Goal: Information Seeking & Learning: Understand process/instructions

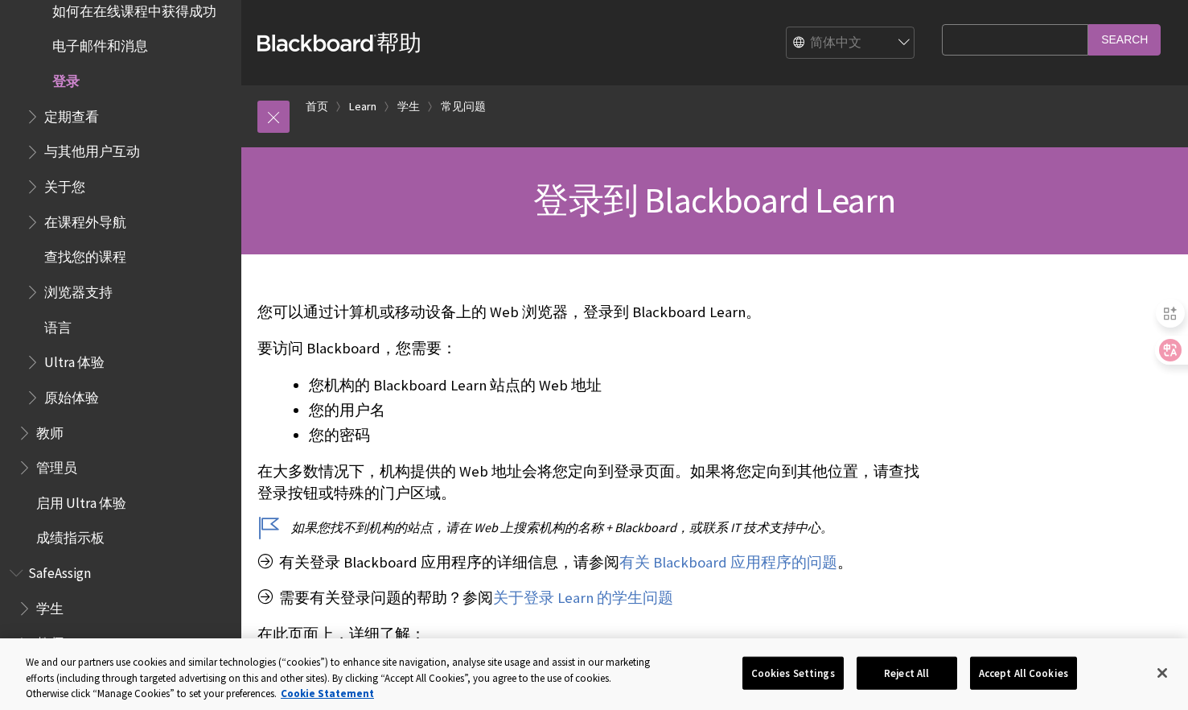
click at [53, 84] on span "登录" at bounding box center [65, 79] width 27 height 22
click at [67, 80] on span "登录" at bounding box center [65, 79] width 27 height 22
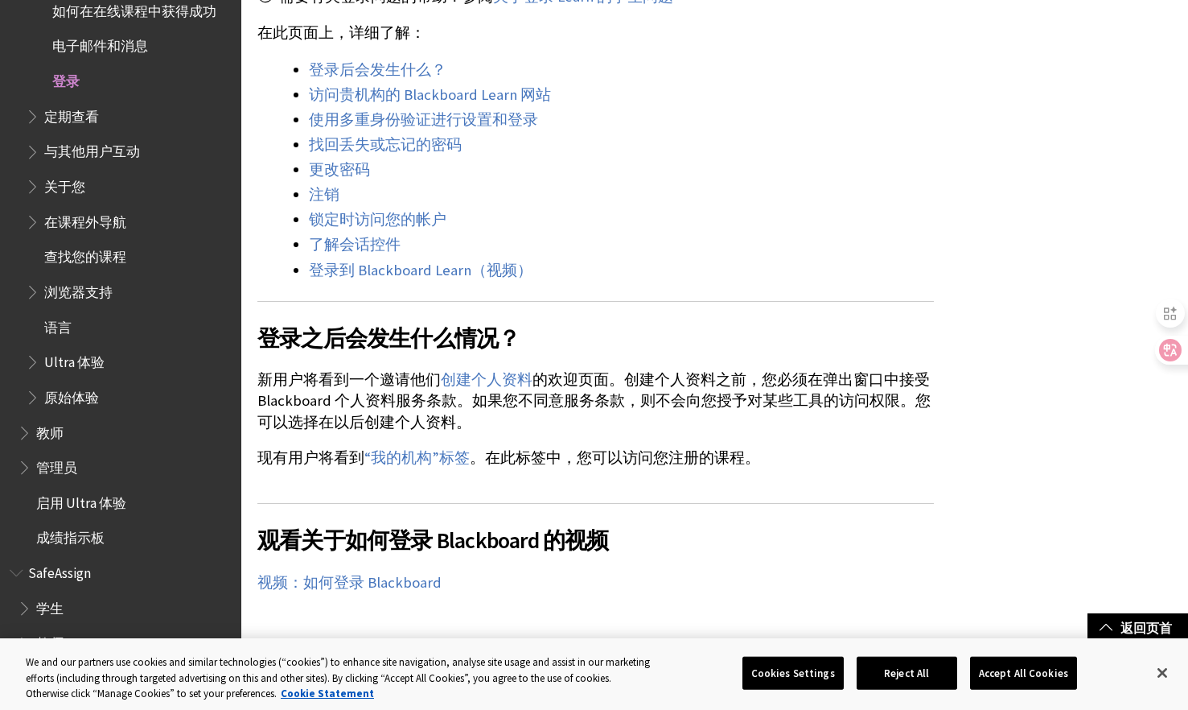
scroll to position [612, 0]
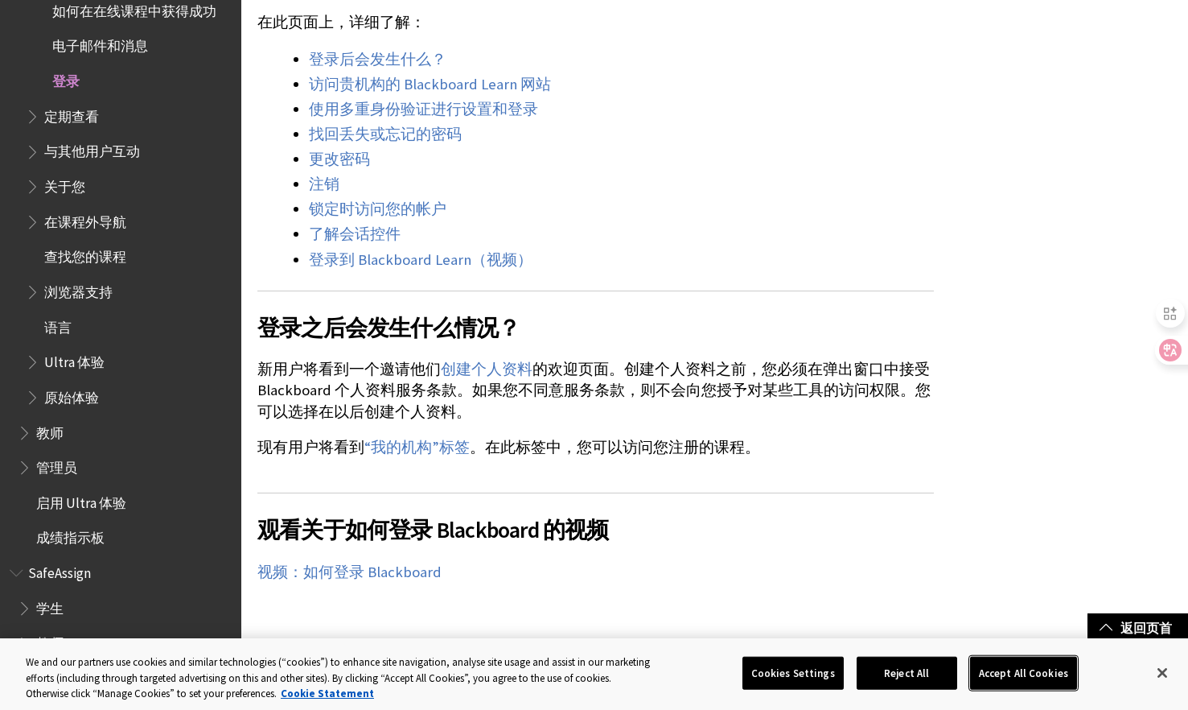
click at [1015, 683] on button "Accept All Cookies" at bounding box center [1023, 673] width 107 height 34
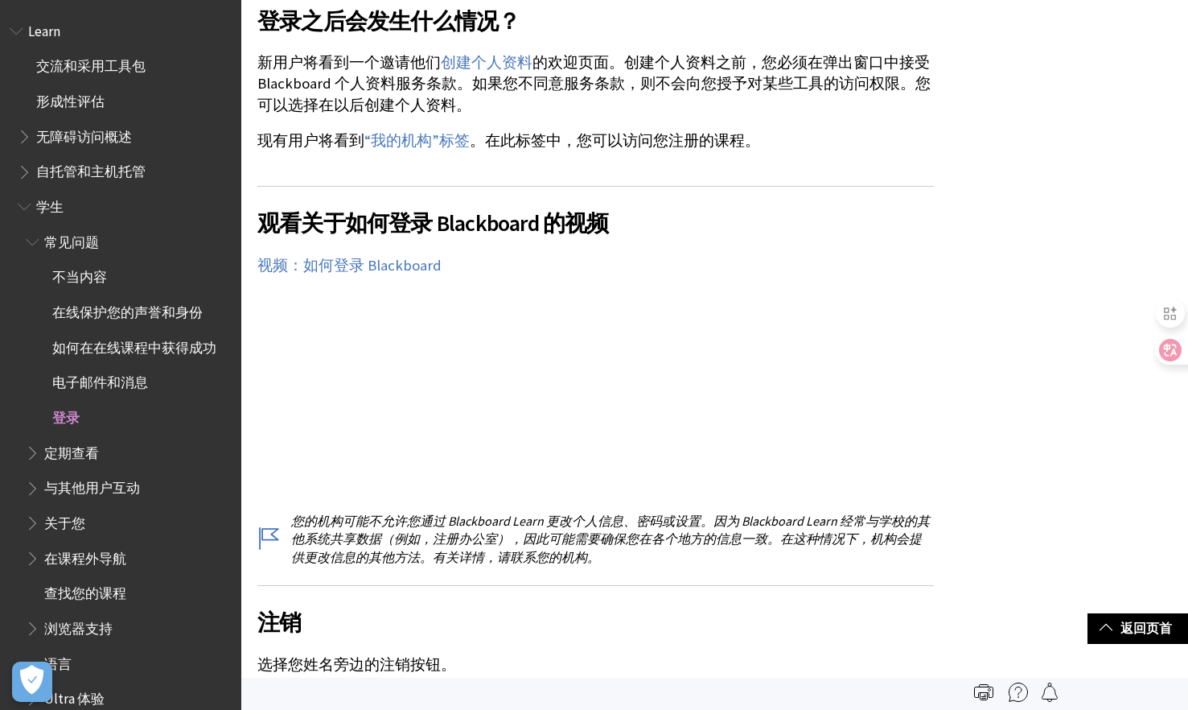
scroll to position [917, 0]
click at [59, 419] on span "登录" at bounding box center [65, 415] width 27 height 22
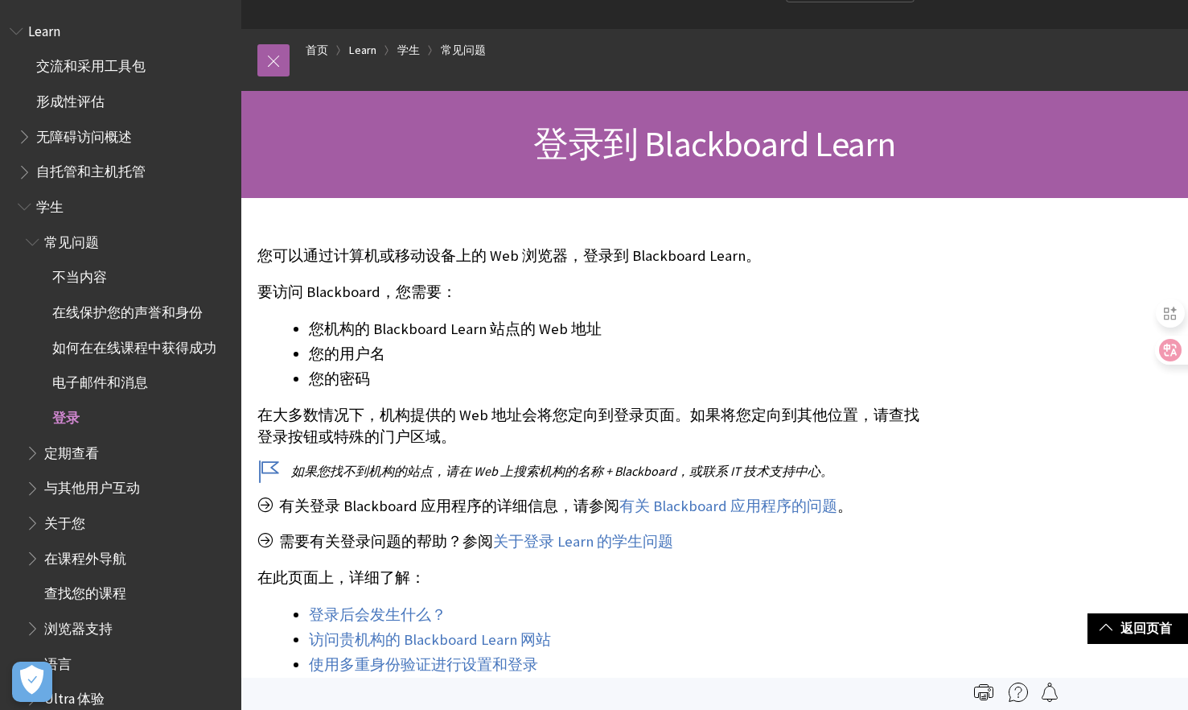
scroll to position [0, 0]
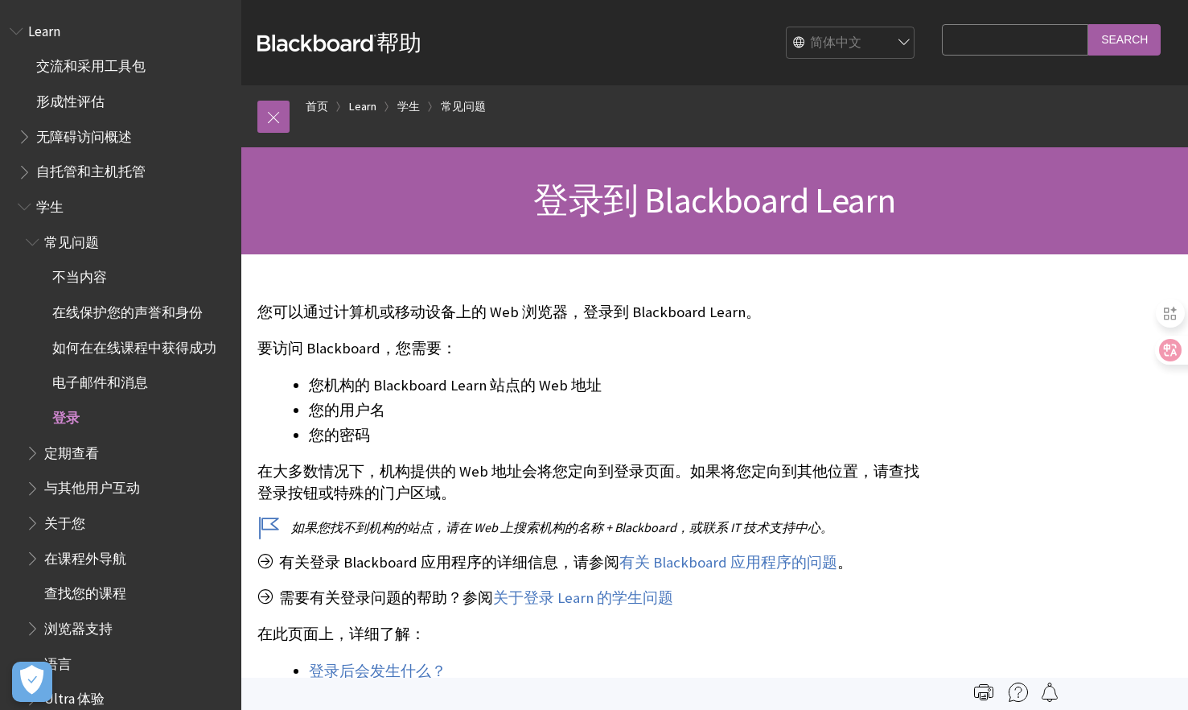
click at [642, 201] on span "登录到 Blackboard Learn" at bounding box center [714, 200] width 362 height 44
click at [412, 105] on link "学生" at bounding box center [408, 107] width 23 height 20
click at [71, 416] on span "登录" at bounding box center [65, 415] width 27 height 22
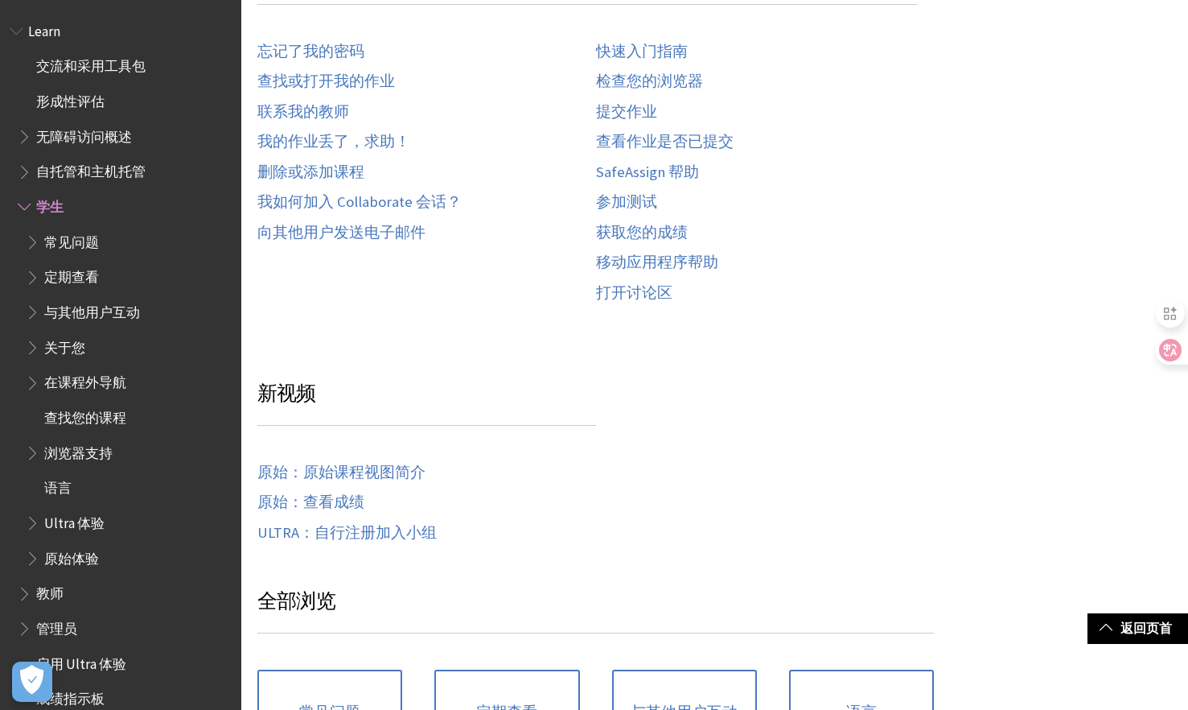
click at [24, 208] on span "Book outline for Blackboard Learn Help" at bounding box center [26, 203] width 17 height 20
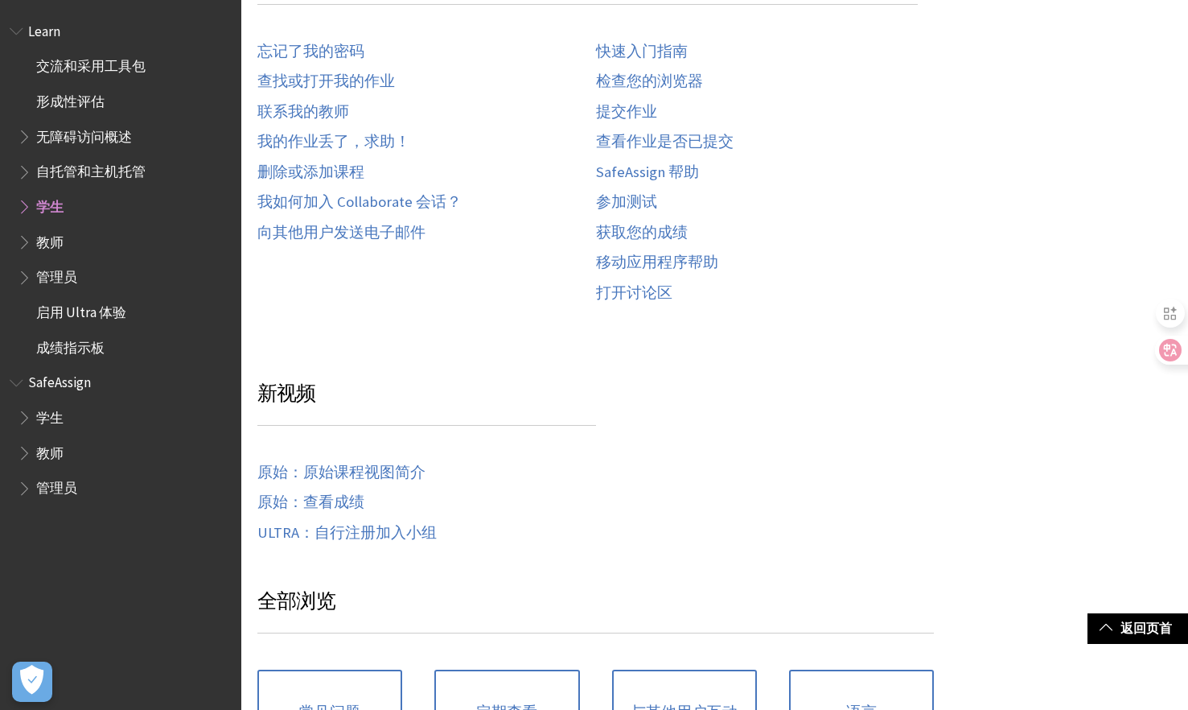
click at [21, 217] on span "学生" at bounding box center [125, 206] width 214 height 27
click at [23, 207] on span "Book outline for Blackboard Learn Help" at bounding box center [26, 203] width 17 height 20
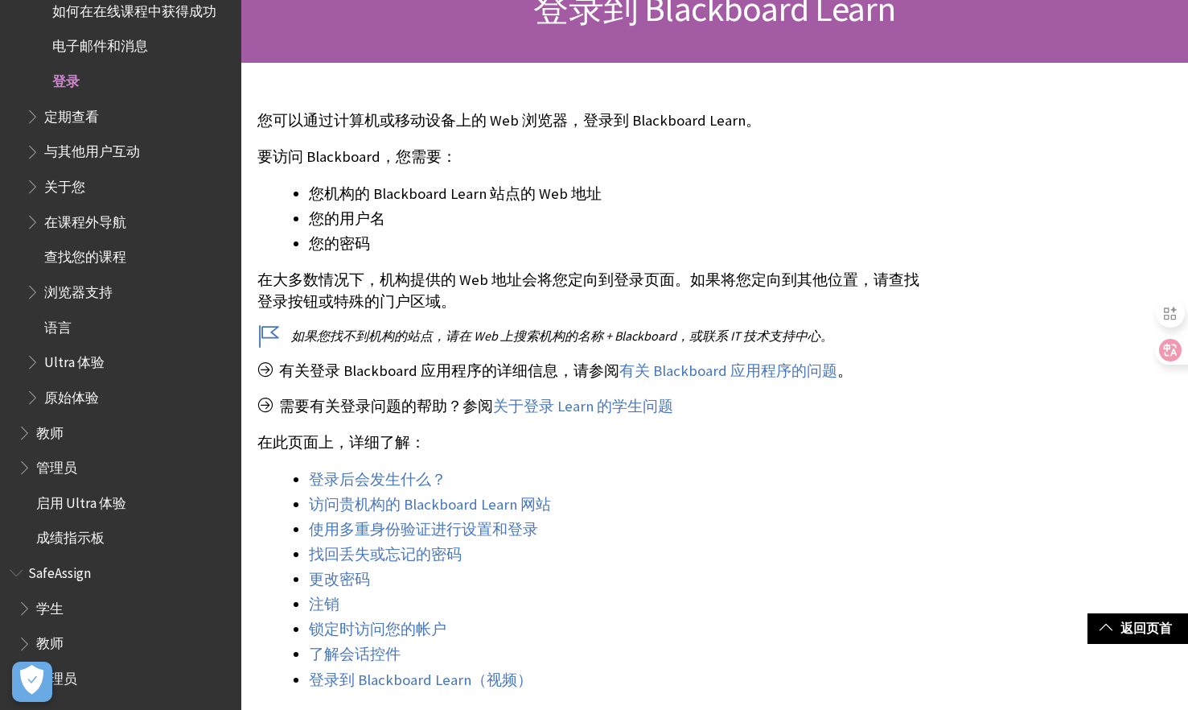
scroll to position [213, 0]
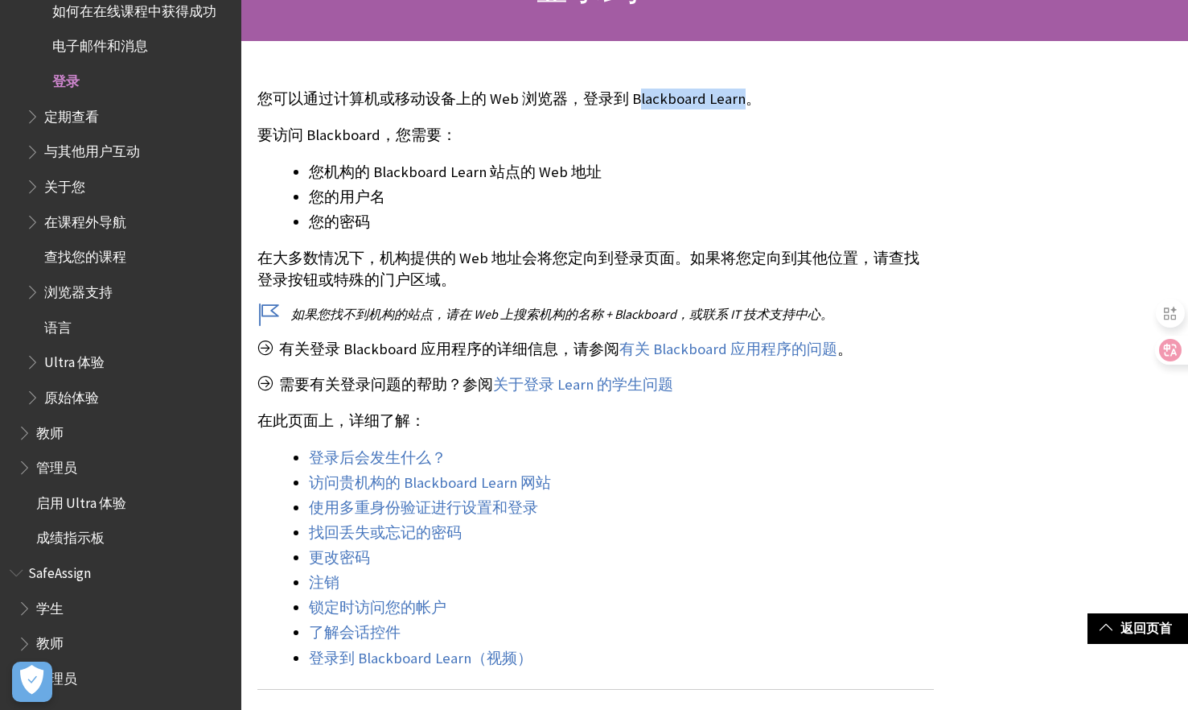
drag, startPoint x: 633, startPoint y: 97, endPoint x: 739, endPoint y: 97, distance: 105.4
click at [739, 97] on p "您可以通过计算机或移动设备上的 Web 浏览器，登录到 Blackboard Learn。" at bounding box center [595, 99] width 677 height 21
drag, startPoint x: 739, startPoint y: 97, endPoint x: 605, endPoint y: 83, distance: 134.3
click at [605, 83] on div "您可以通过计算机或移动设备上的 Web 浏览器，登录到 Blackboard Learn。 要访问 Blackboard，您需要： 您机构的 Blackboa…" at bounding box center [595, 472] width 677 height 798
